Goal: Task Accomplishment & Management: Manage account settings

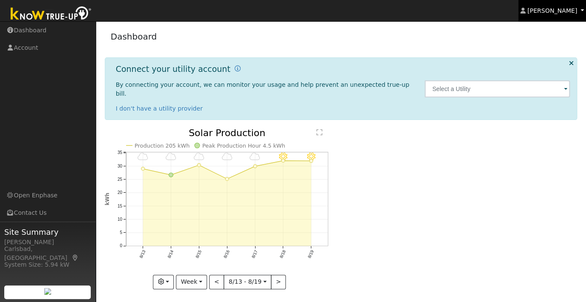
click at [563, 14] on span "Greg Thanos" at bounding box center [552, 10] width 50 height 7
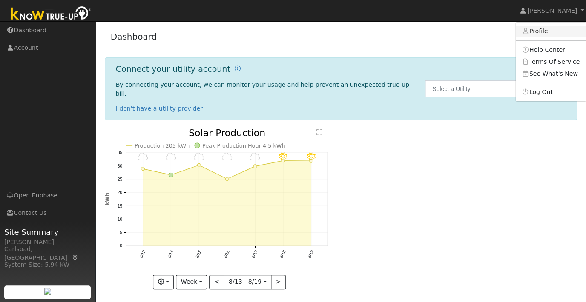
click at [531, 32] on link "Profile" at bounding box center [551, 32] width 70 height 12
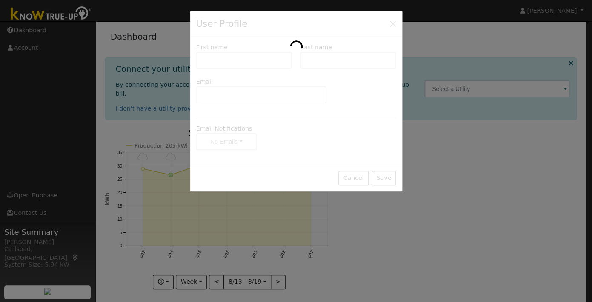
type input "Greg"
type input "Thanos"
type input "gregthanos+altacct@yahoo.com"
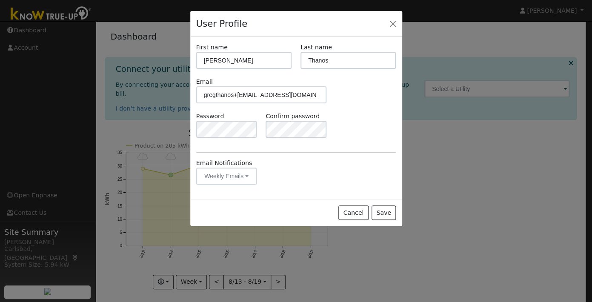
drag, startPoint x: 358, startPoint y: 26, endPoint x: 371, endPoint y: 28, distance: 12.9
click at [371, 27] on div "User Profile" at bounding box center [296, 24] width 212 height 26
drag, startPoint x: 357, startPoint y: 16, endPoint x: 361, endPoint y: 18, distance: 5.1
click at [361, 18] on div "User Profile" at bounding box center [296, 24] width 212 height 26
click at [382, 212] on button "Save" at bounding box center [384, 213] width 25 height 14
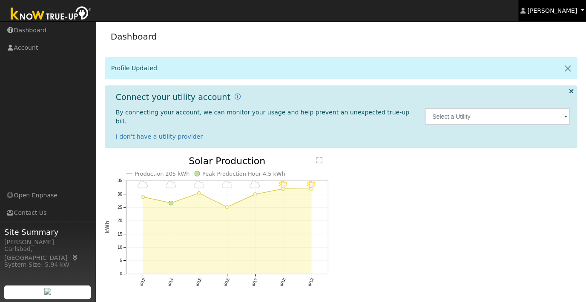
click at [557, 9] on span "Greg Thanos" at bounding box center [552, 10] width 50 height 7
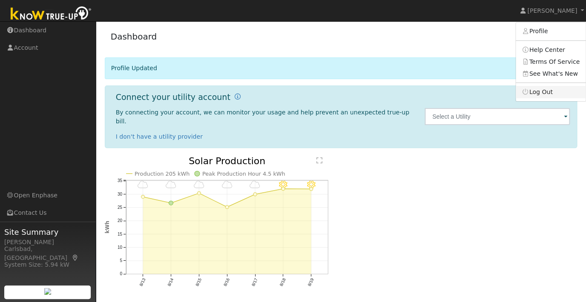
click at [533, 91] on link "Log Out" at bounding box center [551, 92] width 70 height 12
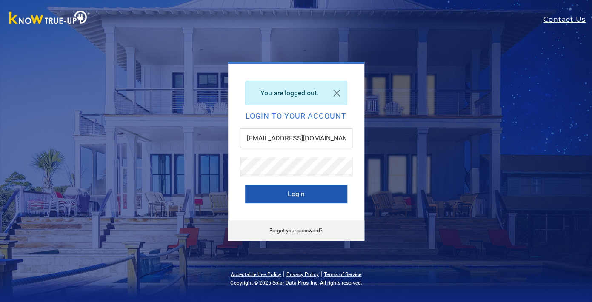
click at [273, 193] on button "Login" at bounding box center [296, 194] width 102 height 19
